Goal: Task Accomplishment & Management: Use online tool/utility

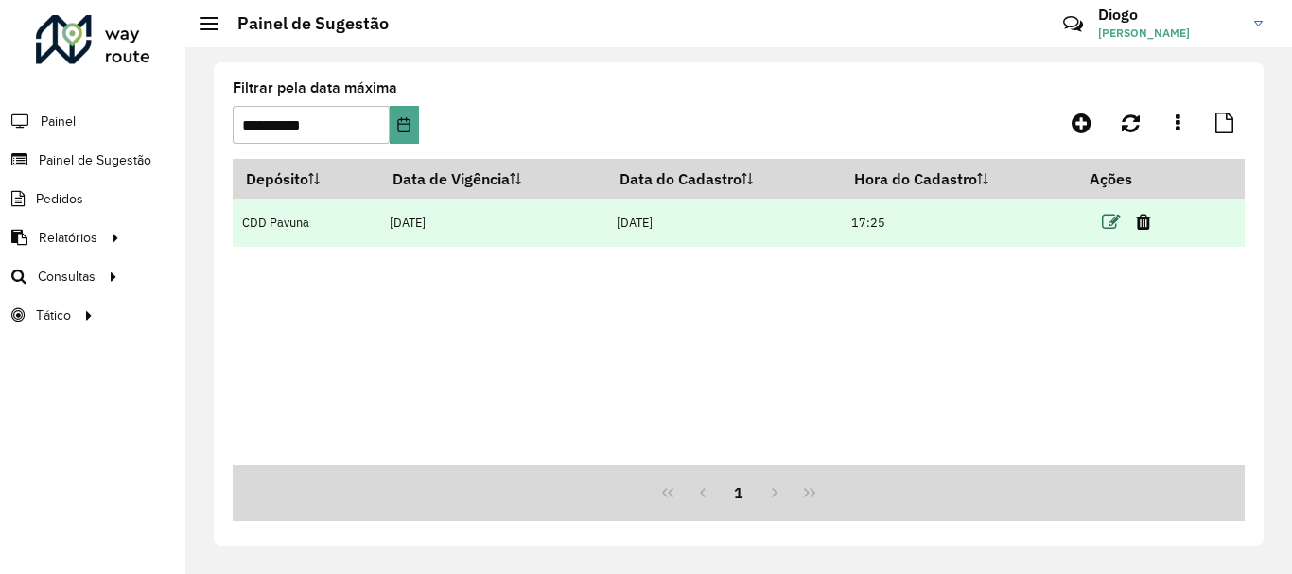
click at [1118, 217] on icon at bounding box center [1110, 222] width 19 height 19
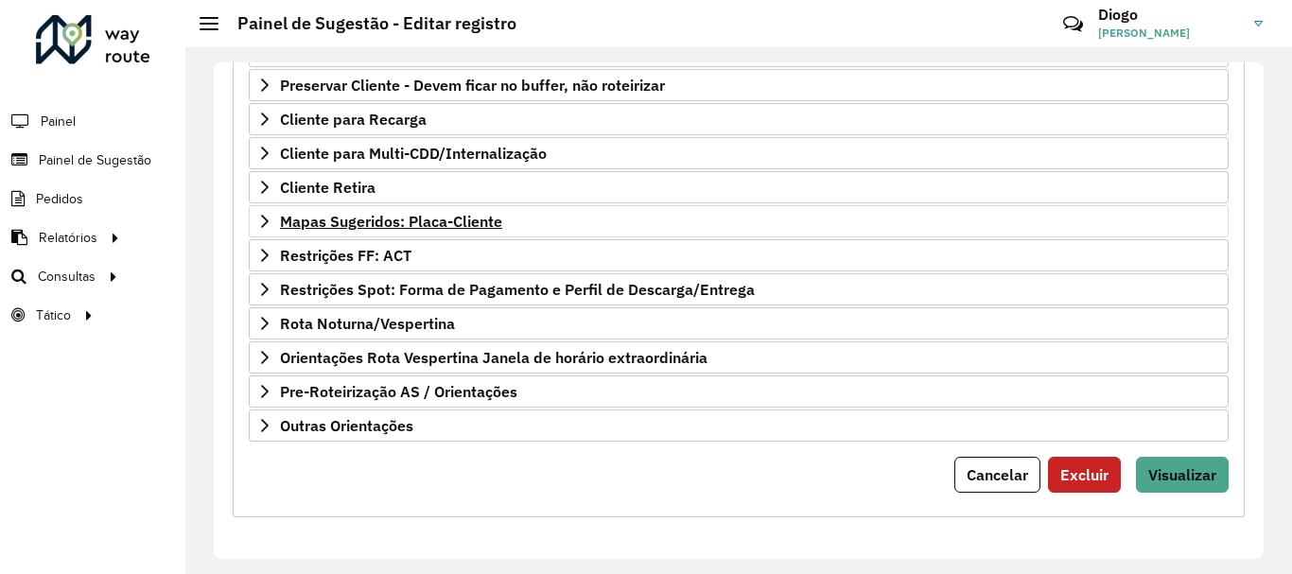
scroll to position [180, 0]
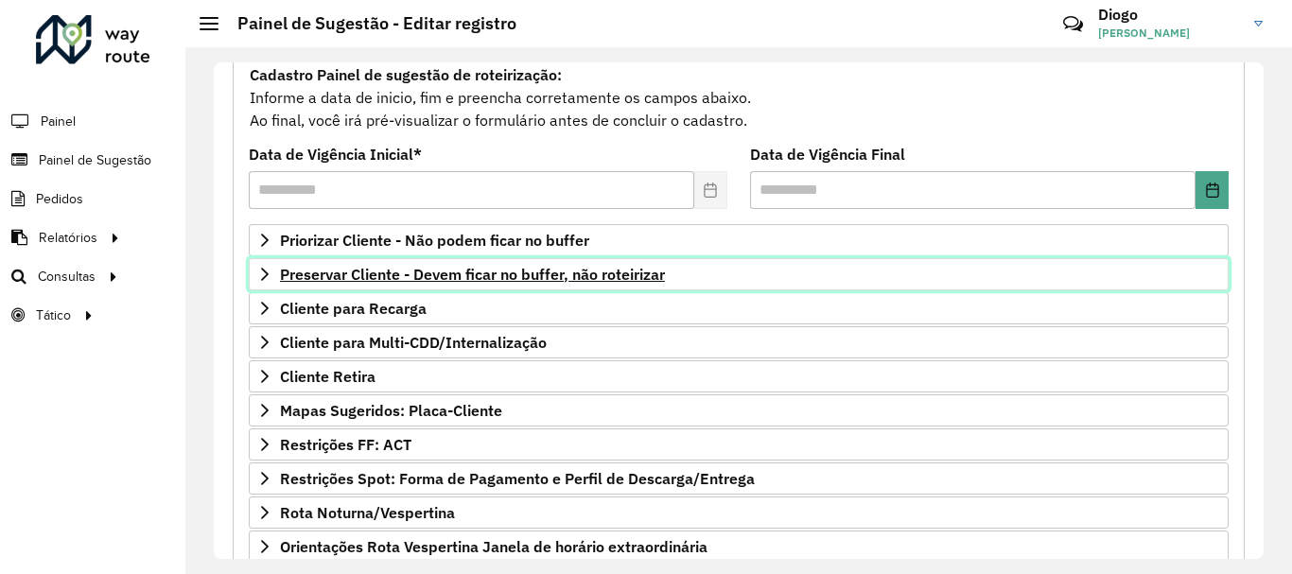
click at [531, 277] on span "Preservar Cliente - Devem ficar no buffer, não roteirizar" at bounding box center [472, 274] width 385 height 15
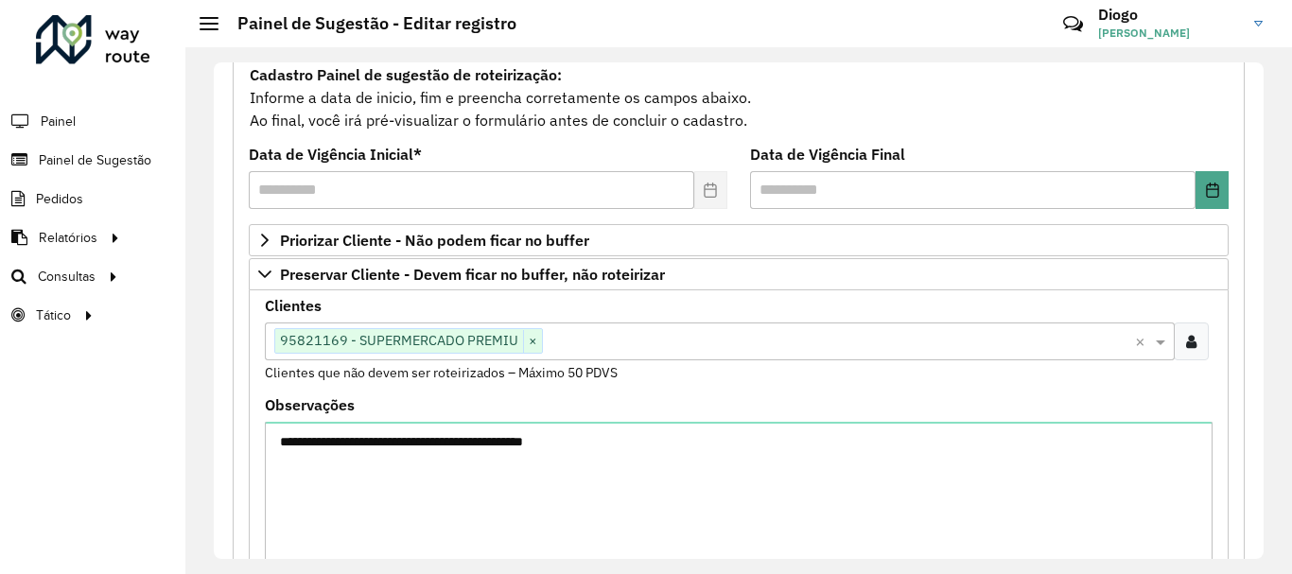
click at [686, 352] on input "text" at bounding box center [839, 342] width 592 height 23
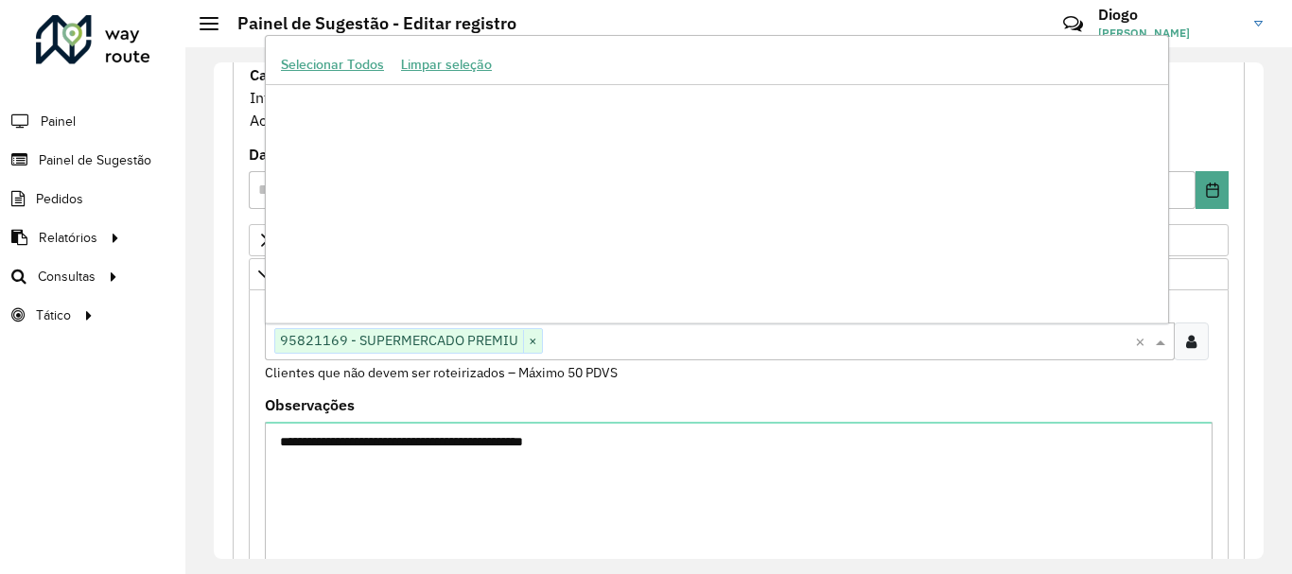
scroll to position [1138553, 0]
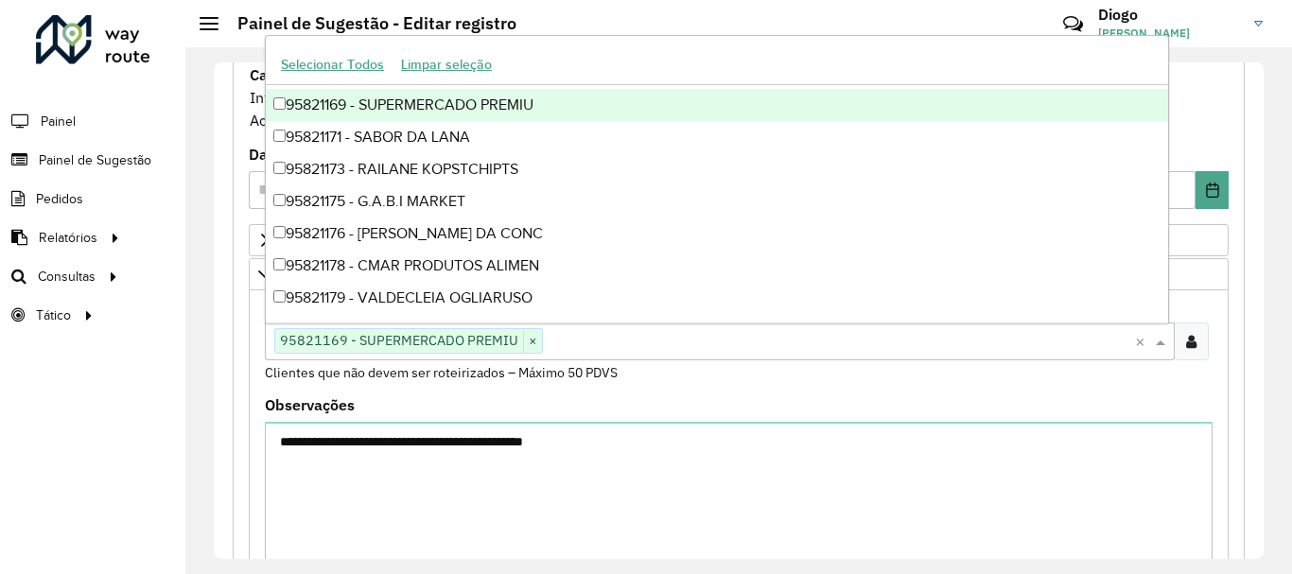
paste input "*****"
type input "*****"
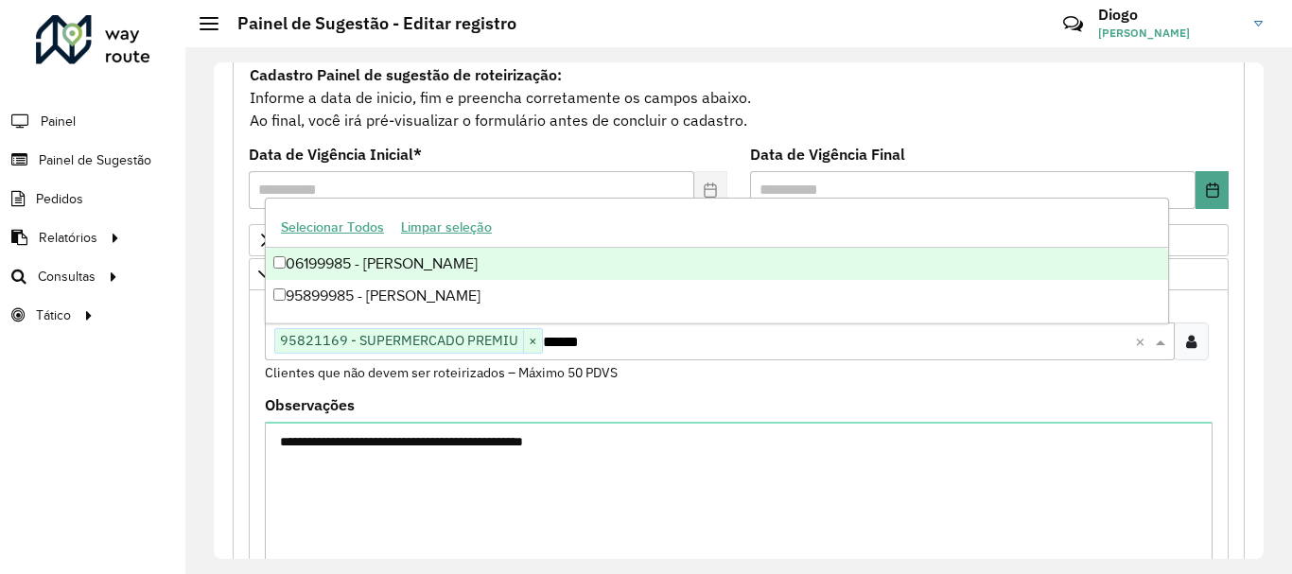
scroll to position [0, 0]
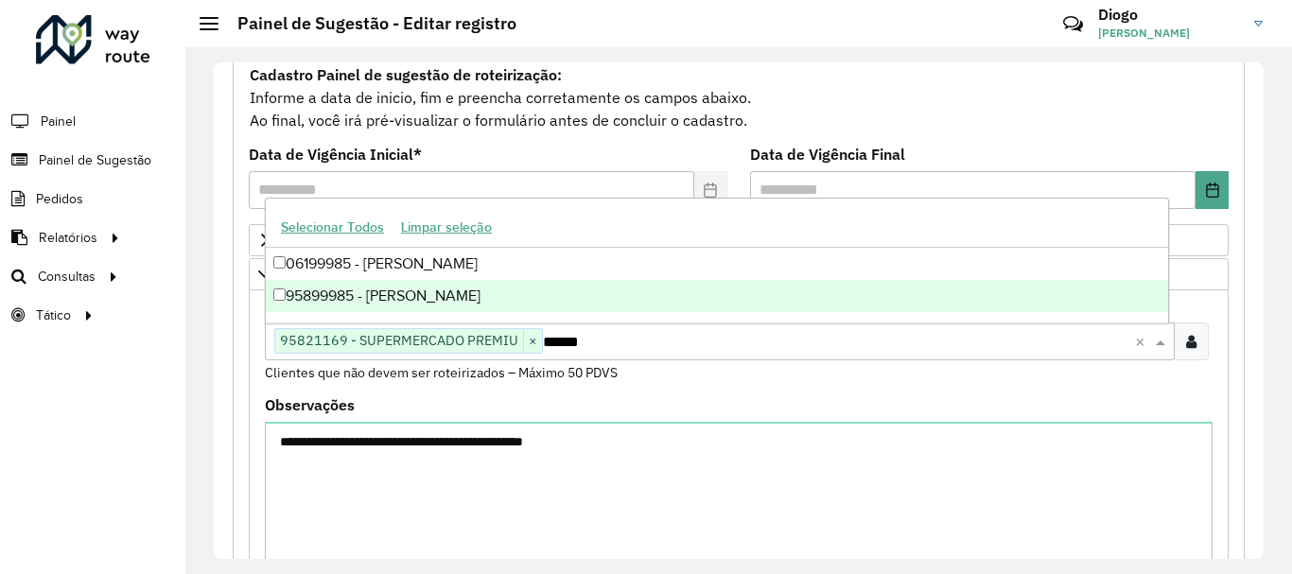
click at [375, 288] on div "95899985 - [PERSON_NAME]" at bounding box center [717, 296] width 902 height 32
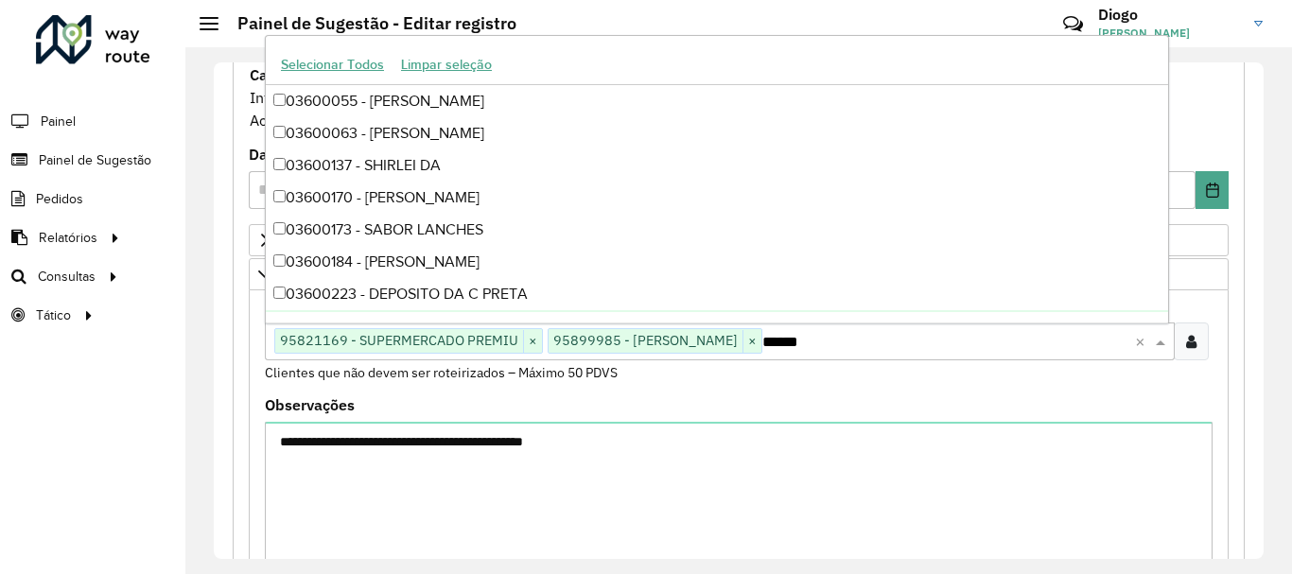
click at [877, 389] on formly-field "Clientes Clique no botão para buscar clientes 95821169 - SUPERMERCADO PREMIU × …" at bounding box center [738, 348] width 970 height 99
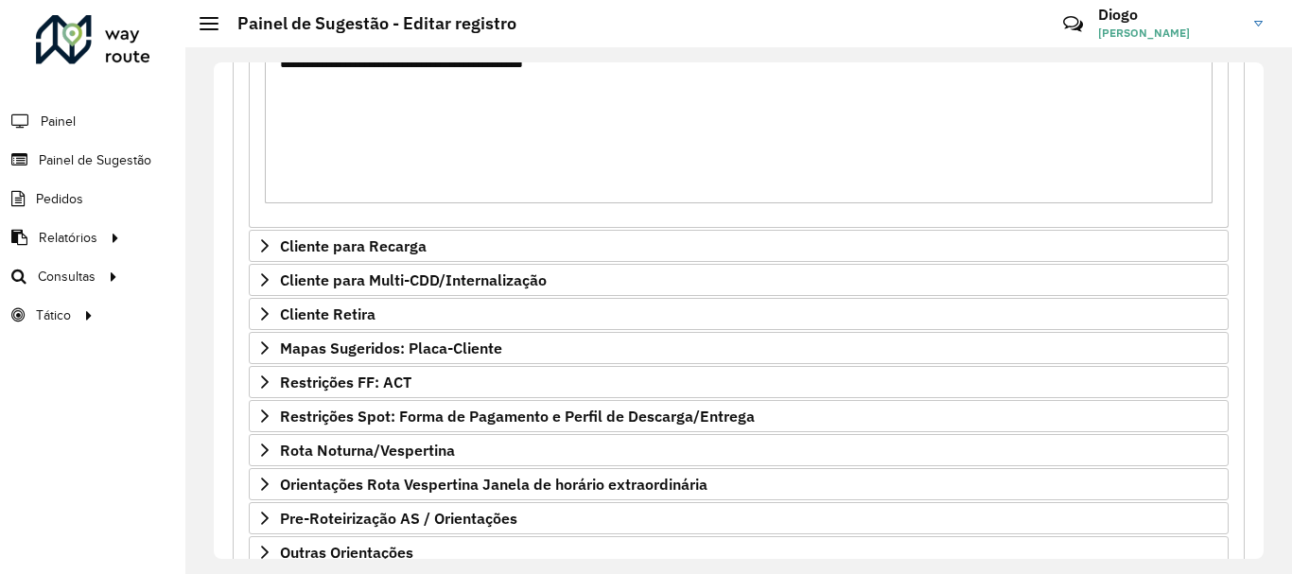
scroll to position [685, 0]
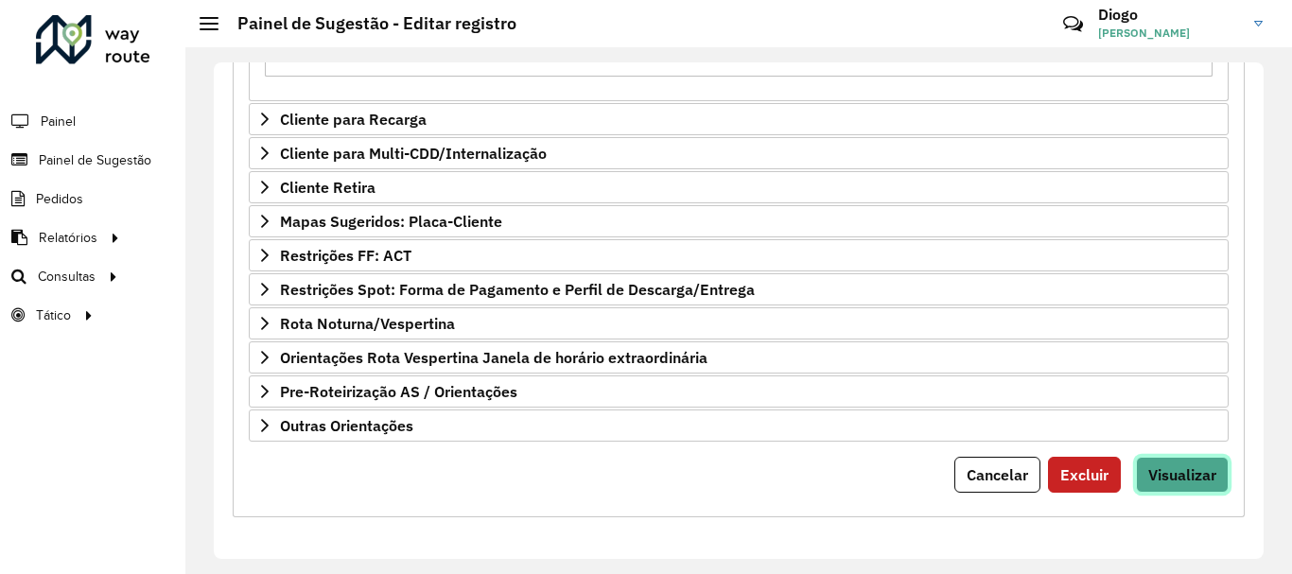
click at [1175, 472] on span "Visualizar" at bounding box center [1182, 474] width 68 height 19
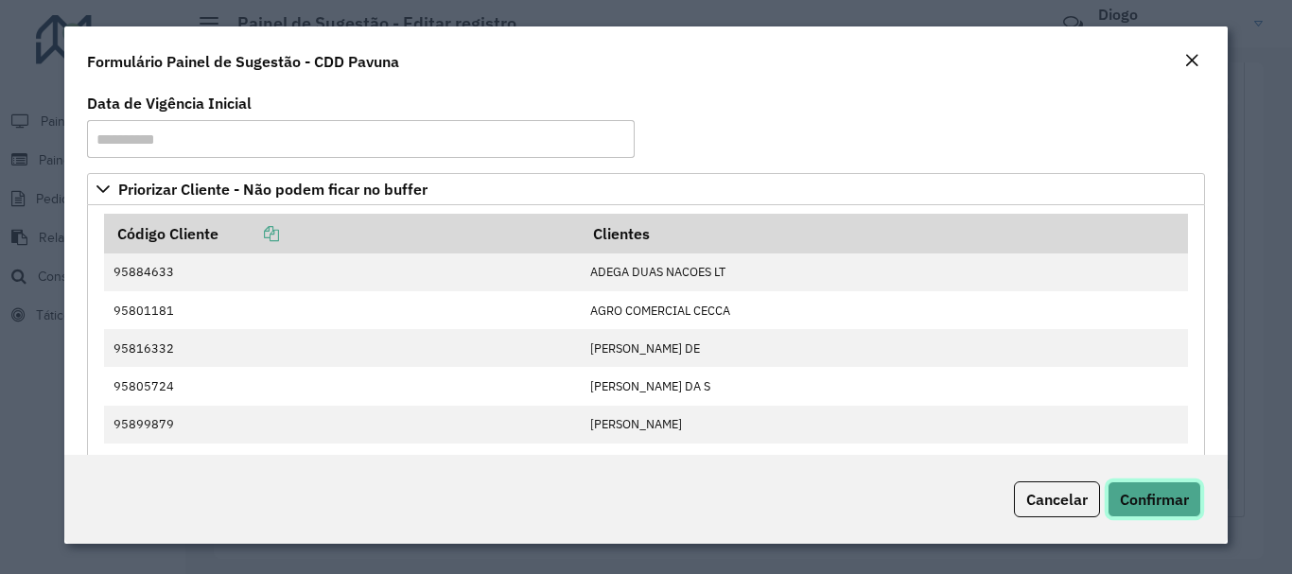
click at [1162, 494] on span "Confirmar" at bounding box center [1153, 499] width 69 height 19
